Goal: Find specific page/section: Find specific page/section

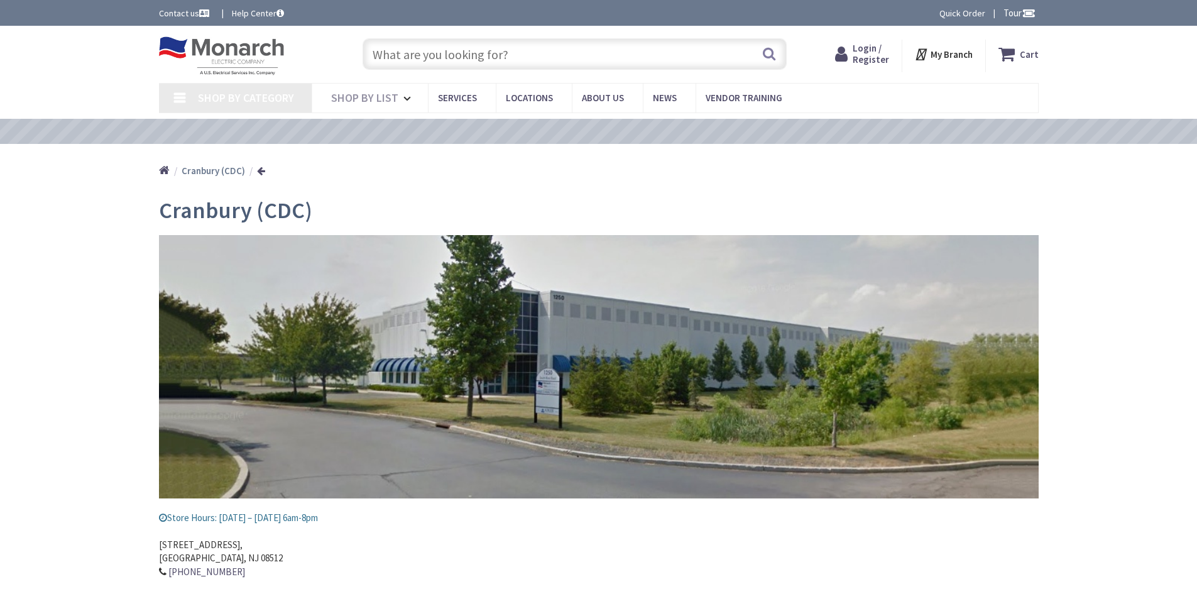
type input "[PERSON_NAME][GEOGRAPHIC_DATA], [GEOGRAPHIC_DATA]"
click at [400, 61] on input "text" at bounding box center [574, 53] width 424 height 31
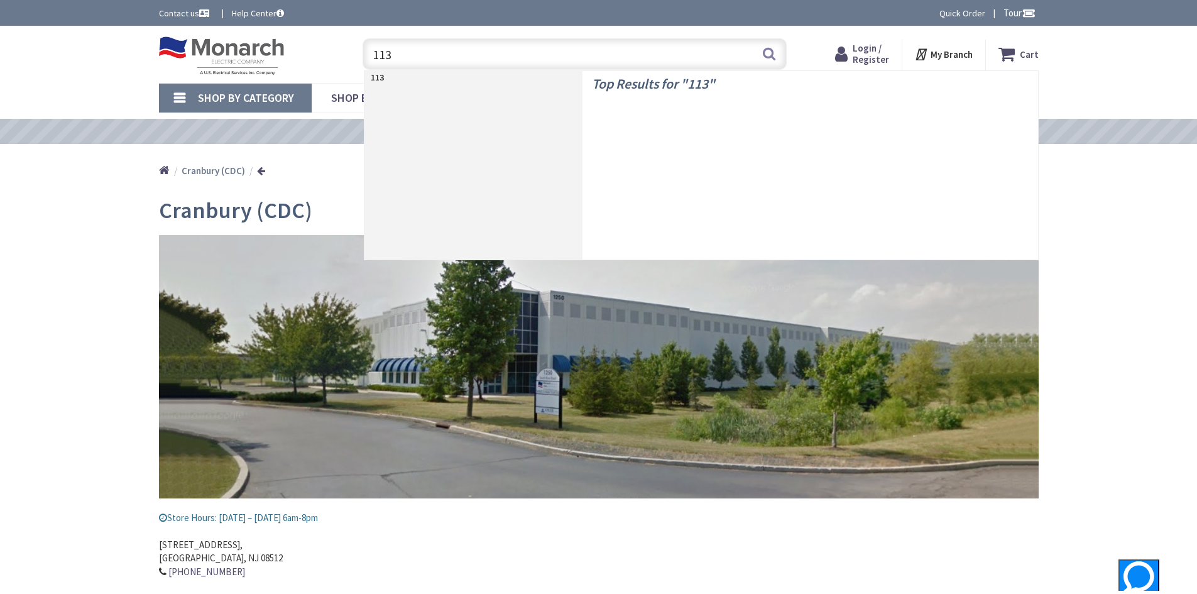
type input "1135"
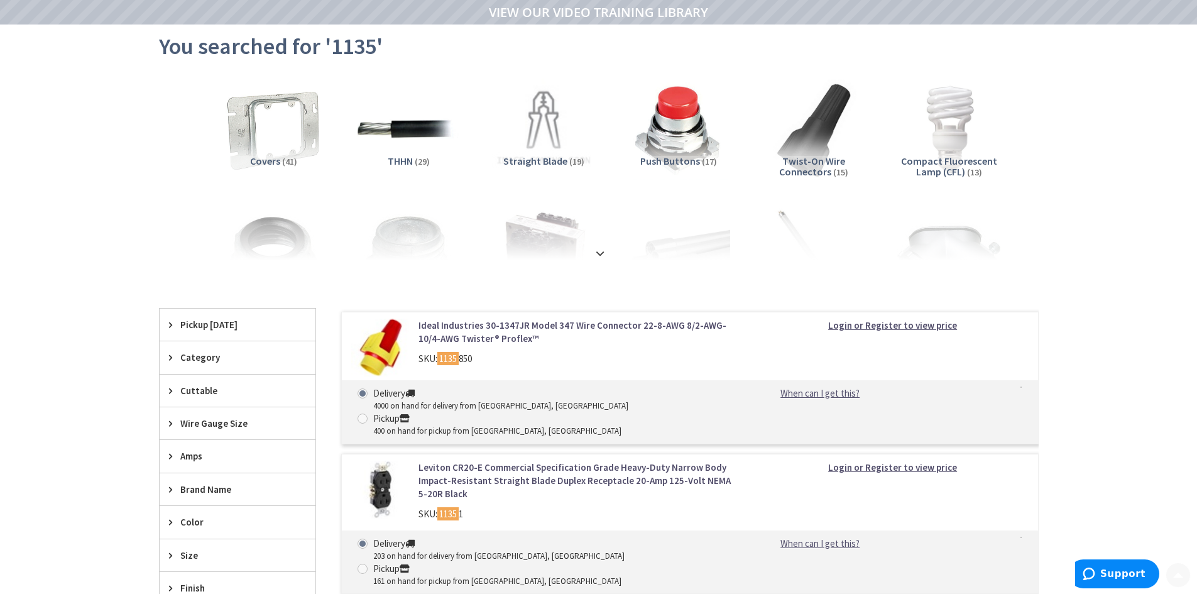
scroll to position [126, 0]
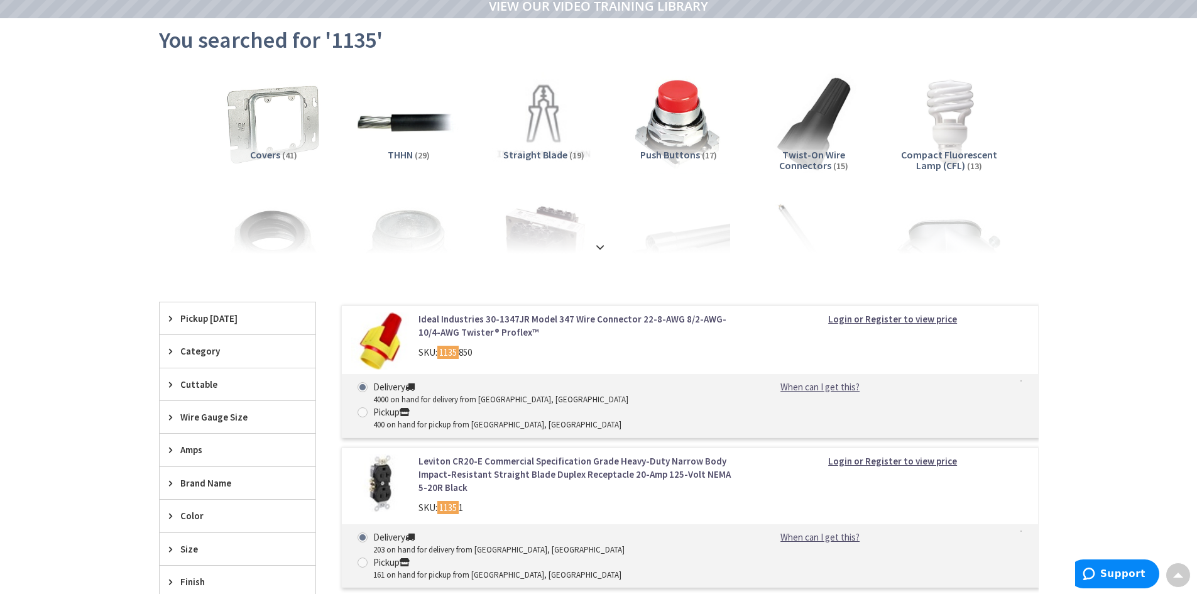
click at [601, 248] on strong at bounding box center [599, 247] width 15 height 14
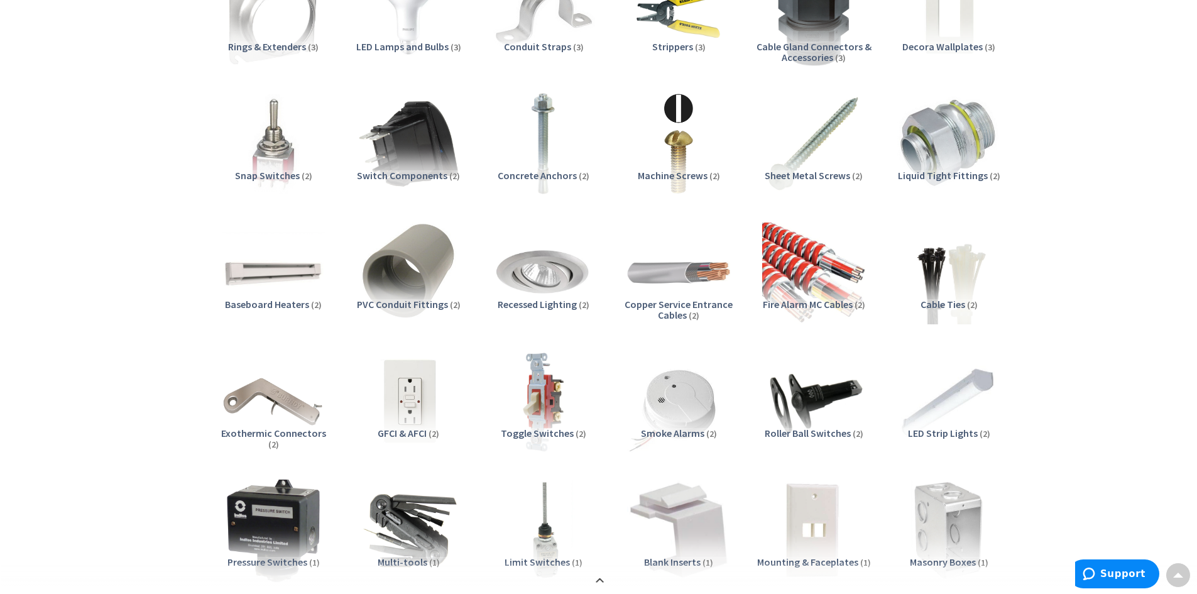
scroll to position [565, 0]
